Goal: Task Accomplishment & Management: Manage account settings

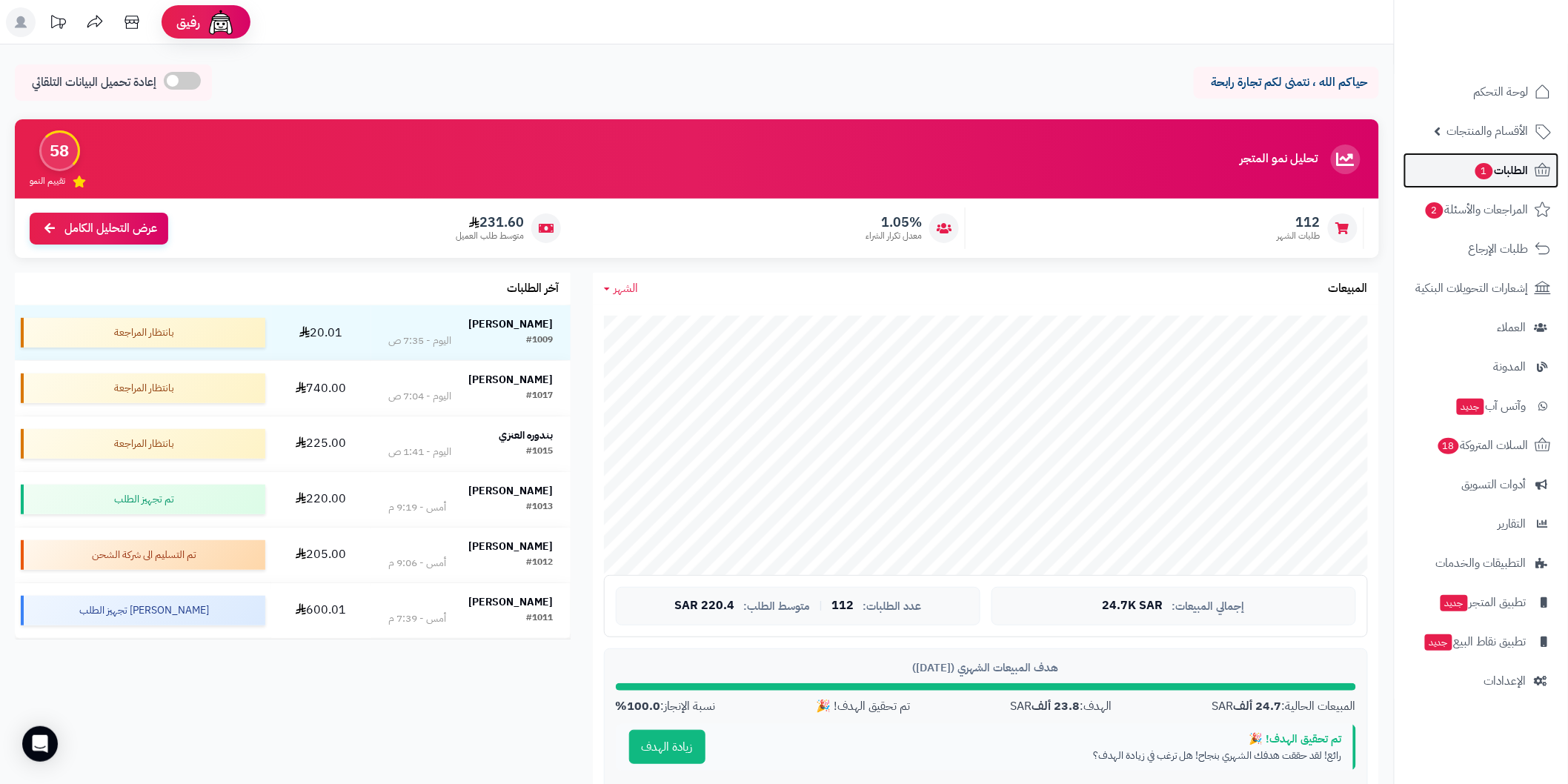
click at [1498, 174] on span "الطلبات 1" at bounding box center [1502, 171] width 55 height 21
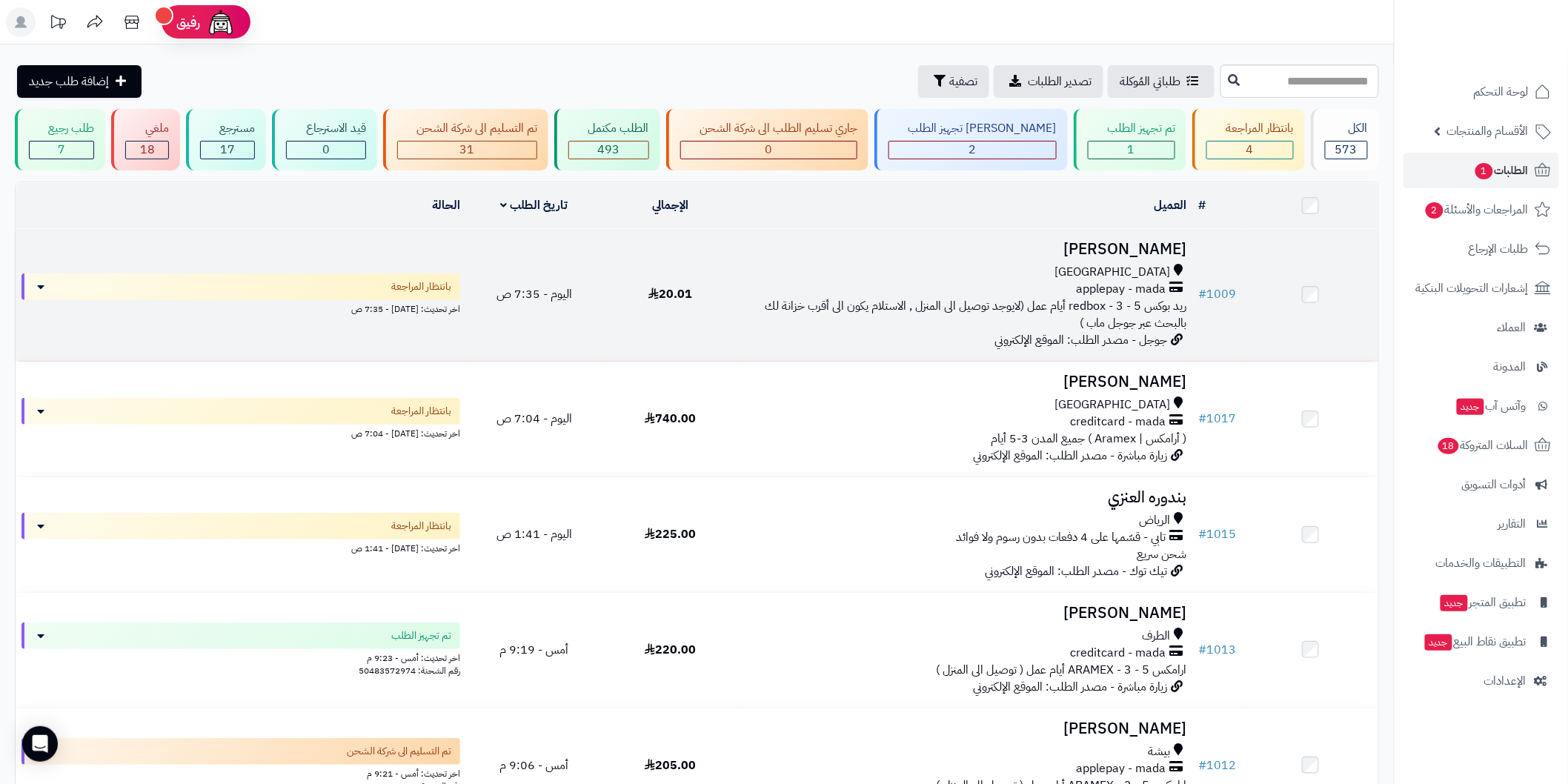
click at [1050, 247] on h3 "[PERSON_NAME]" at bounding box center [965, 249] width 442 height 17
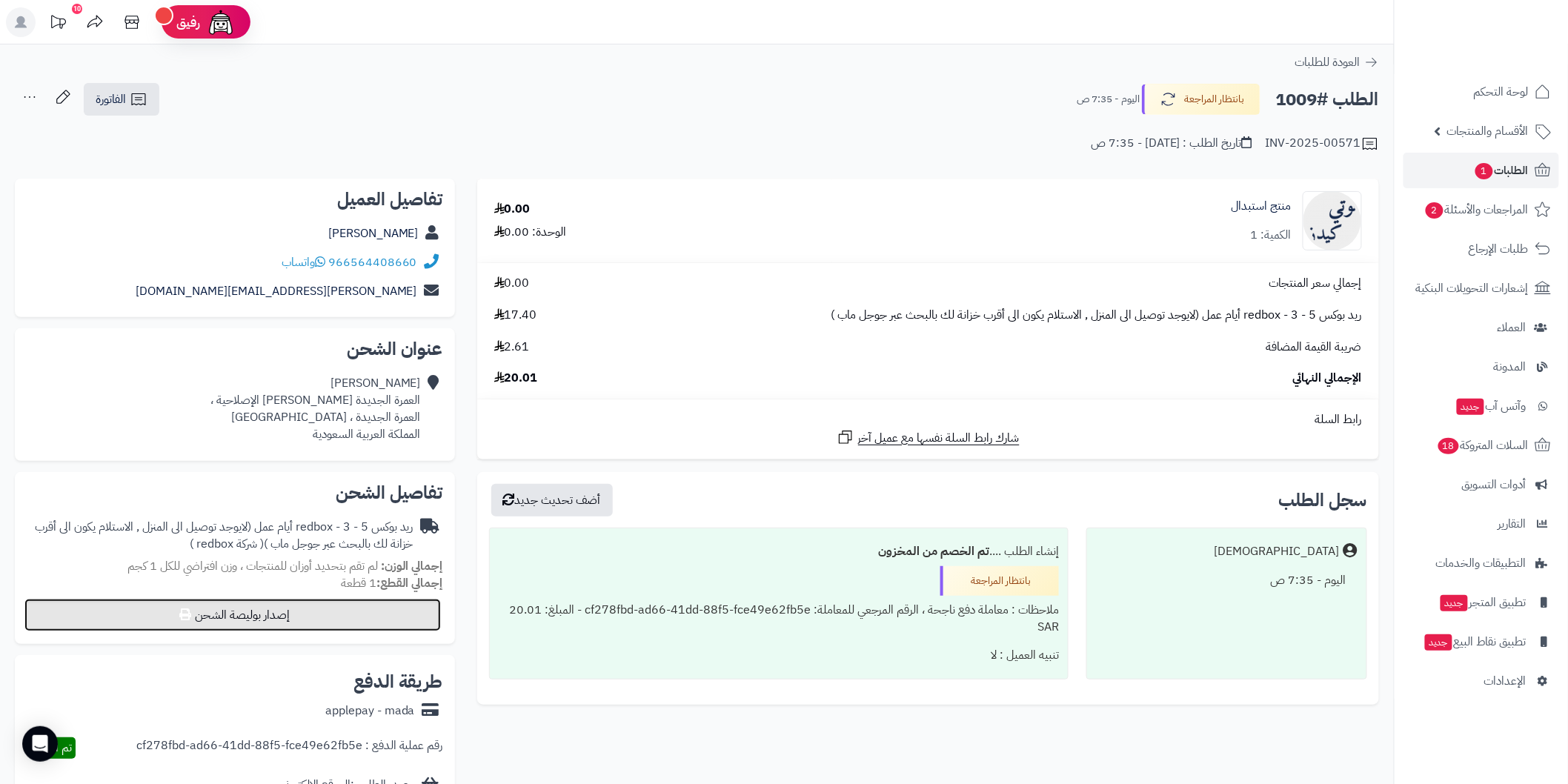
click at [388, 615] on button "إصدار بوليصة الشحن" at bounding box center [232, 615] width 416 height 33
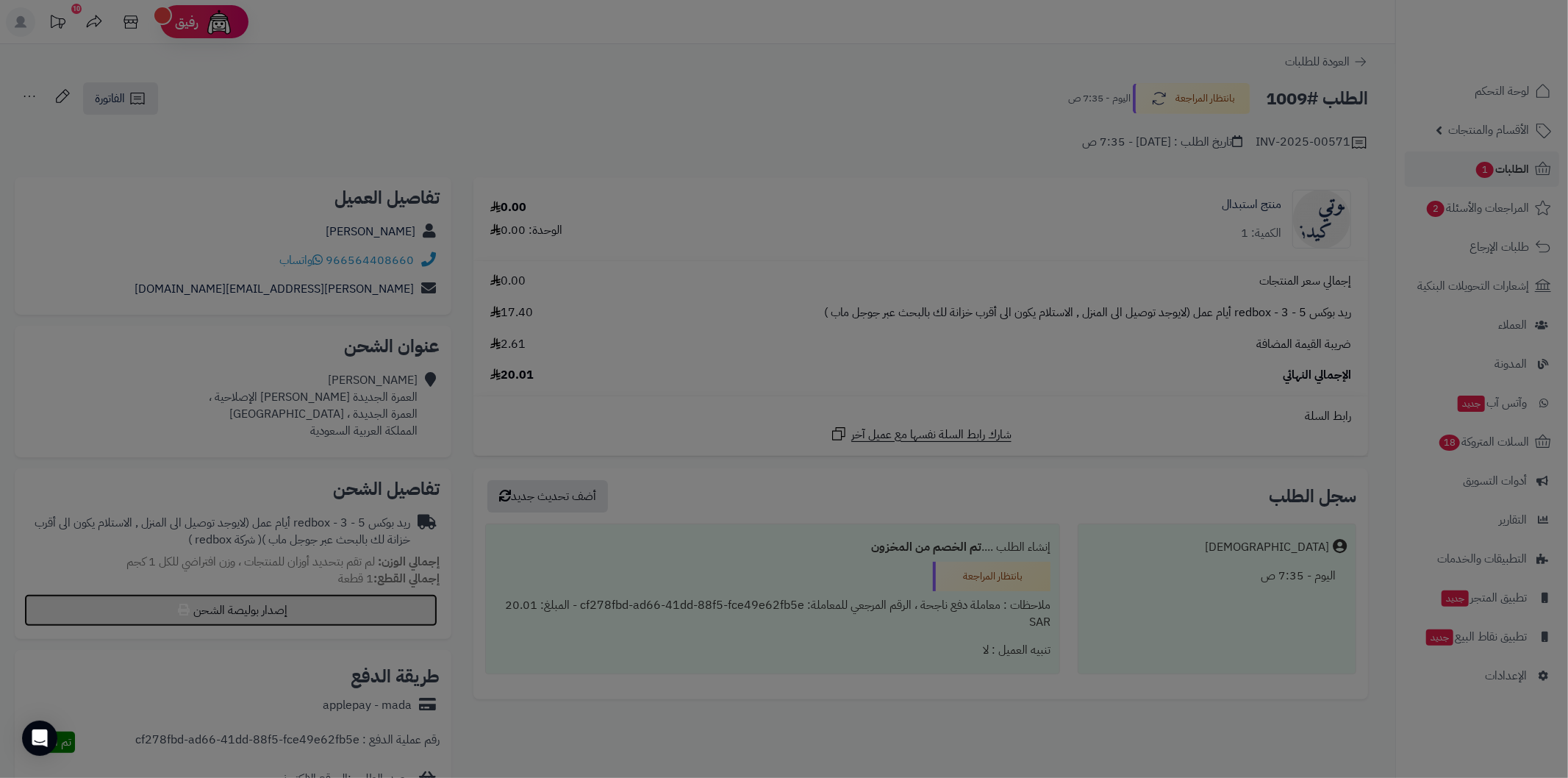
select select "******"
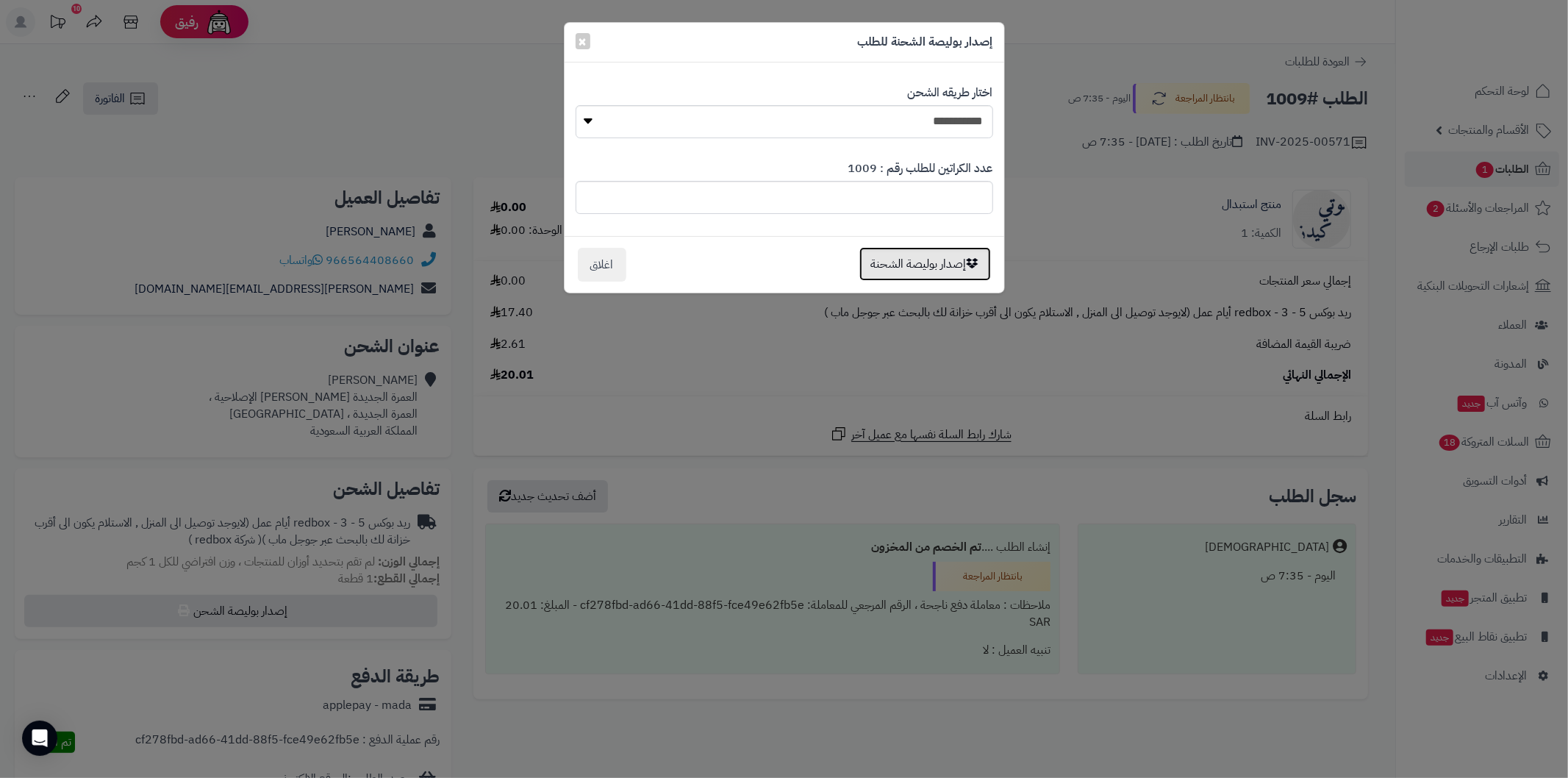
click at [896, 270] on button "إصدار بوليصة الشحنة" at bounding box center [925, 264] width 132 height 34
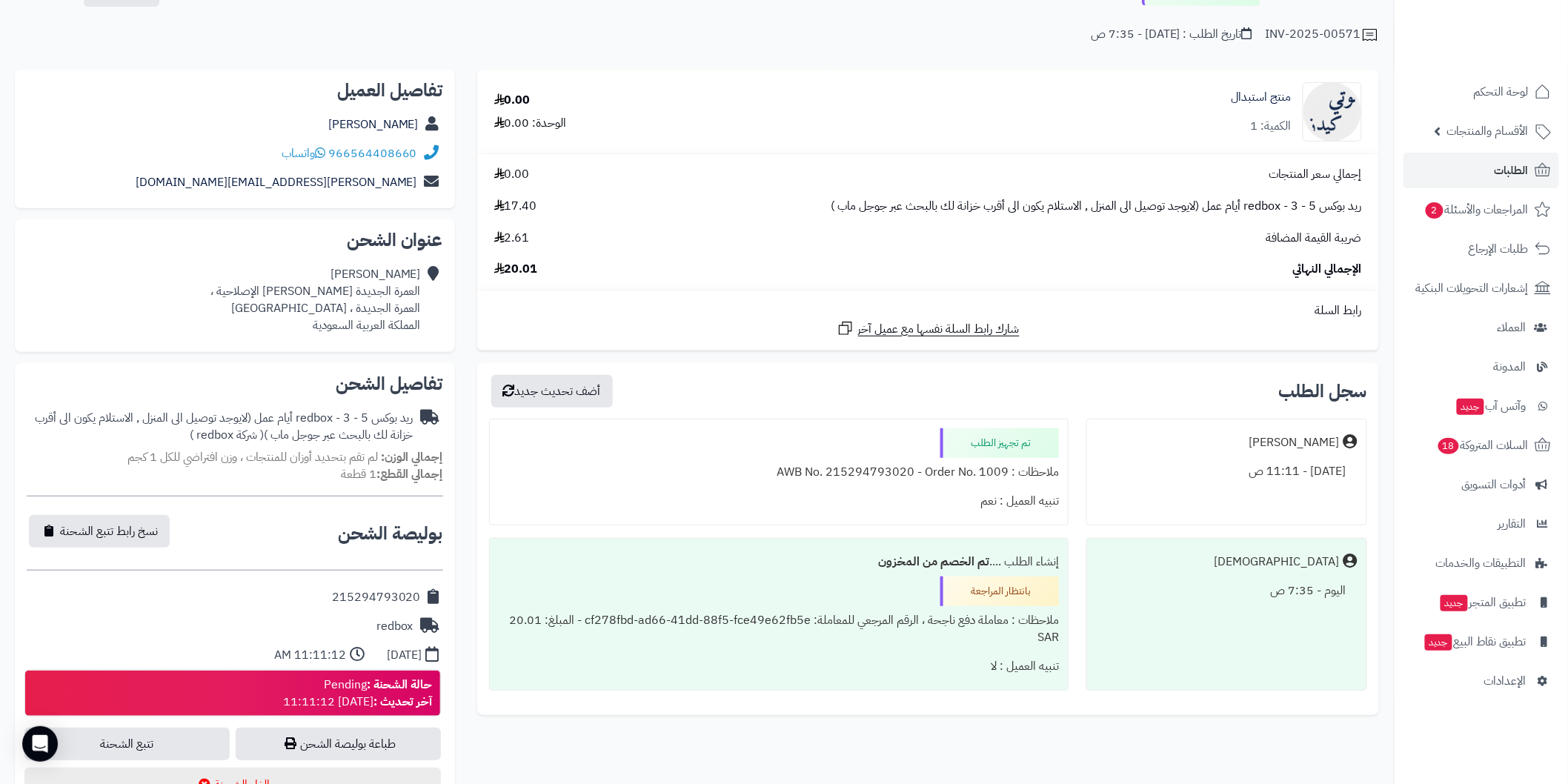
scroll to position [165, 0]
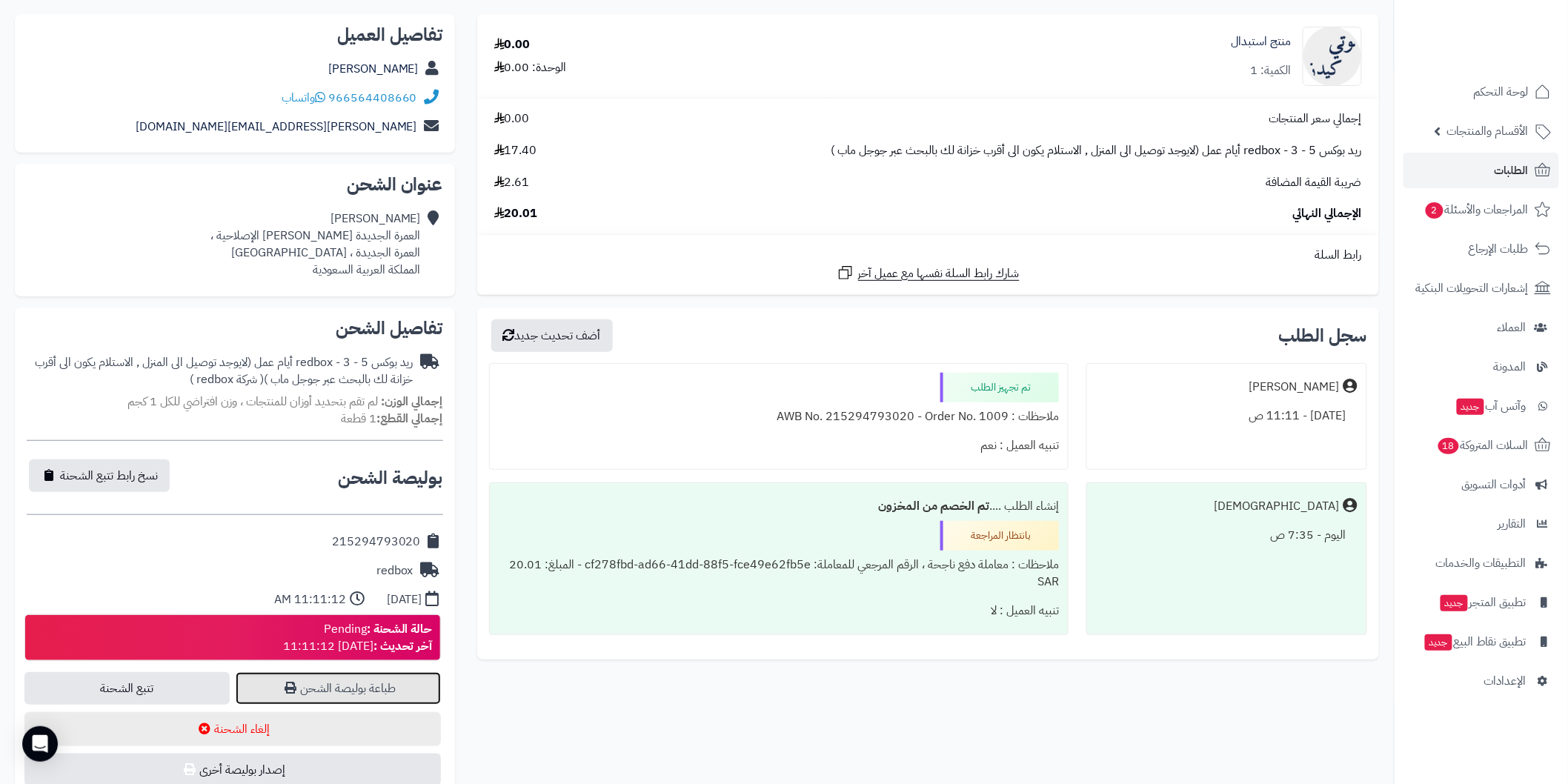
click at [347, 679] on link "طباعة بوليصة الشحن" at bounding box center [338, 688] width 206 height 33
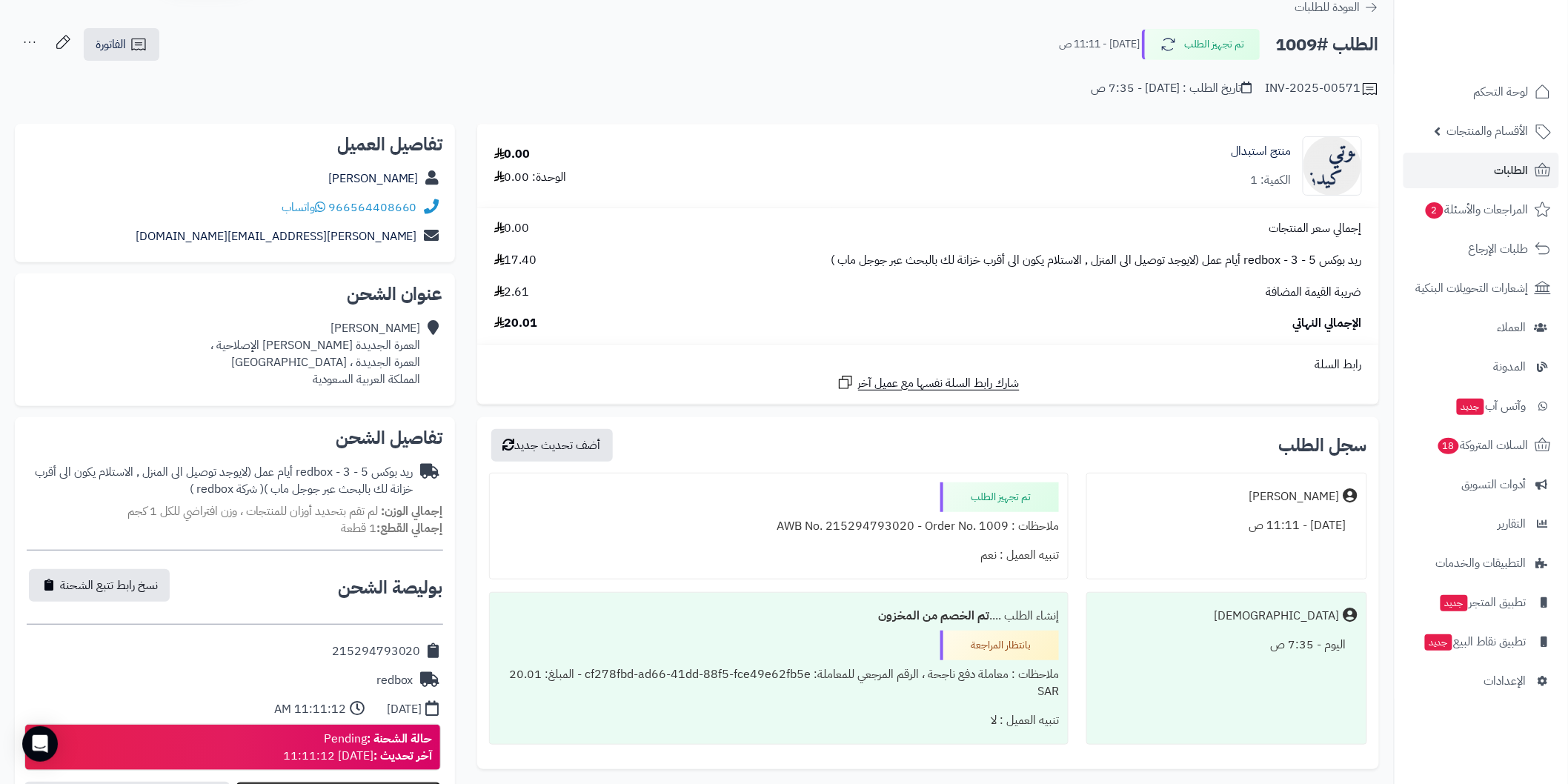
scroll to position [0, 0]
